Goal: Check status: Check status

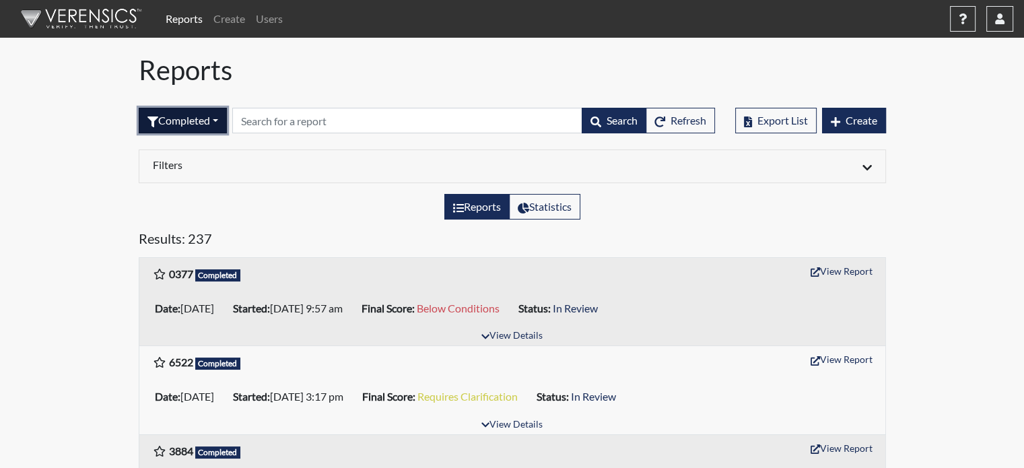
click at [184, 111] on button "Completed" at bounding box center [183, 121] width 88 height 26
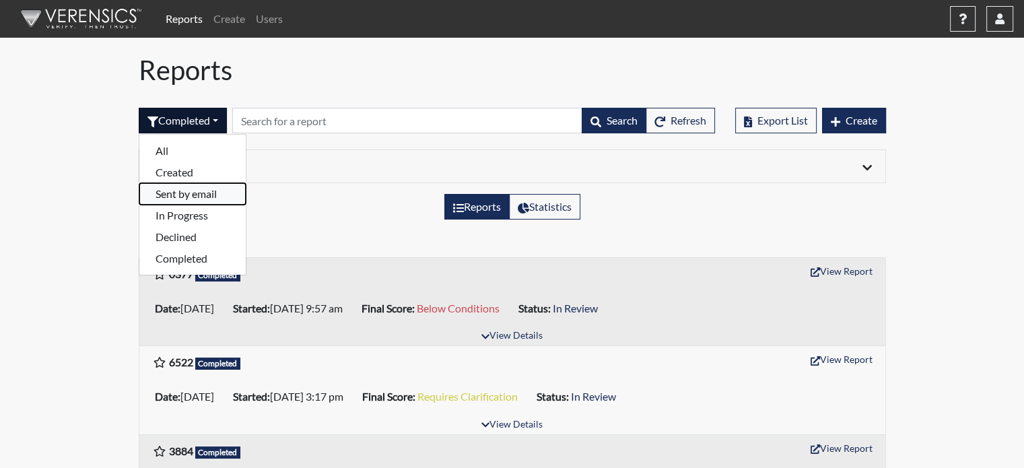
click at [186, 198] on button "Sent by email" at bounding box center [192, 194] width 106 height 22
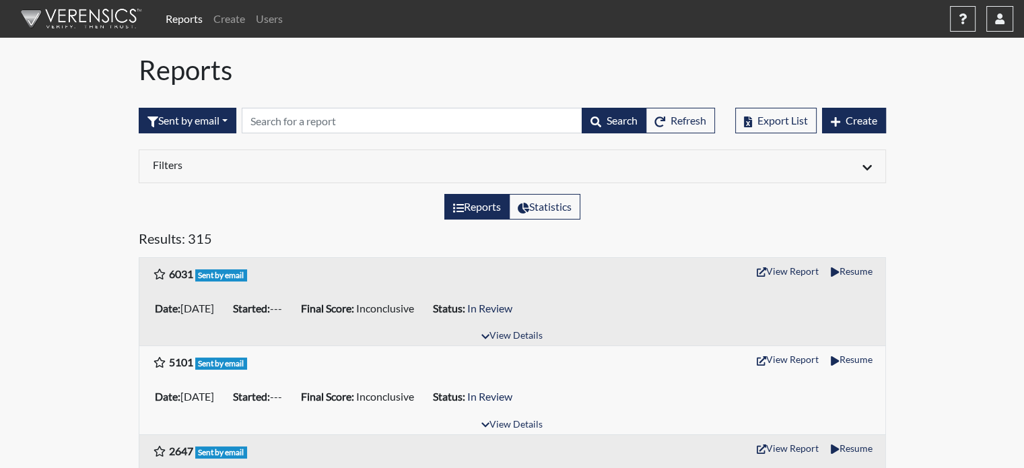
click at [228, 310] on li "Date: 08/25/2025" at bounding box center [188, 309] width 78 height 22
